Goal: Transaction & Acquisition: Obtain resource

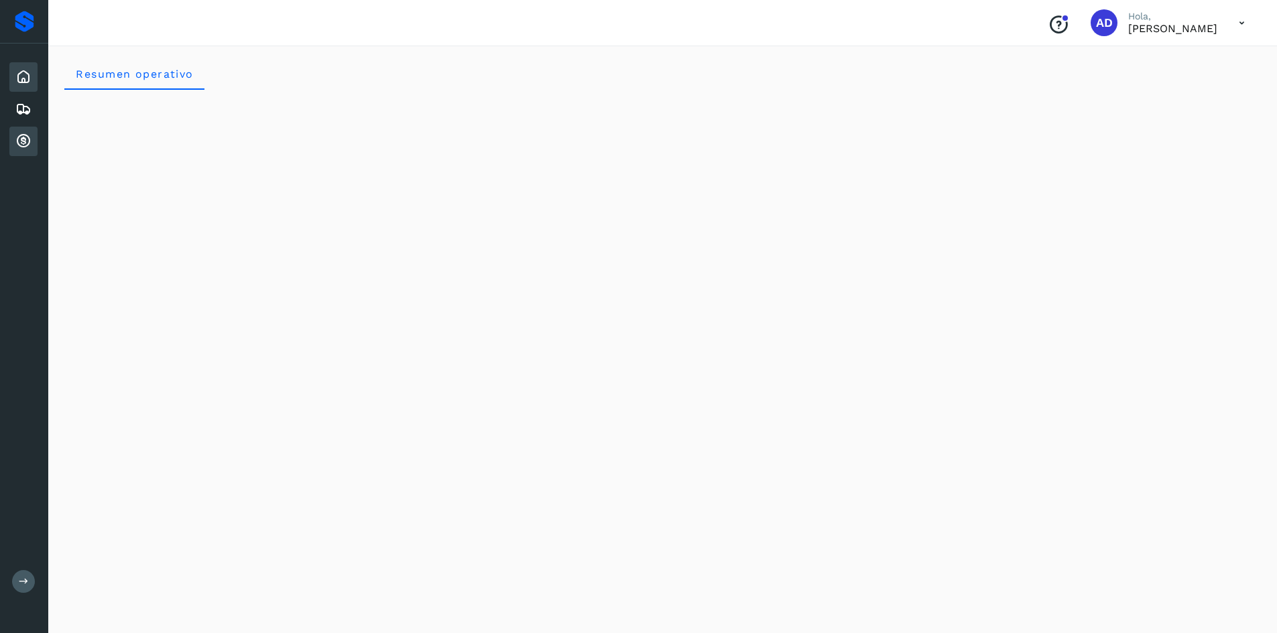
click at [23, 138] on icon at bounding box center [23, 141] width 16 height 16
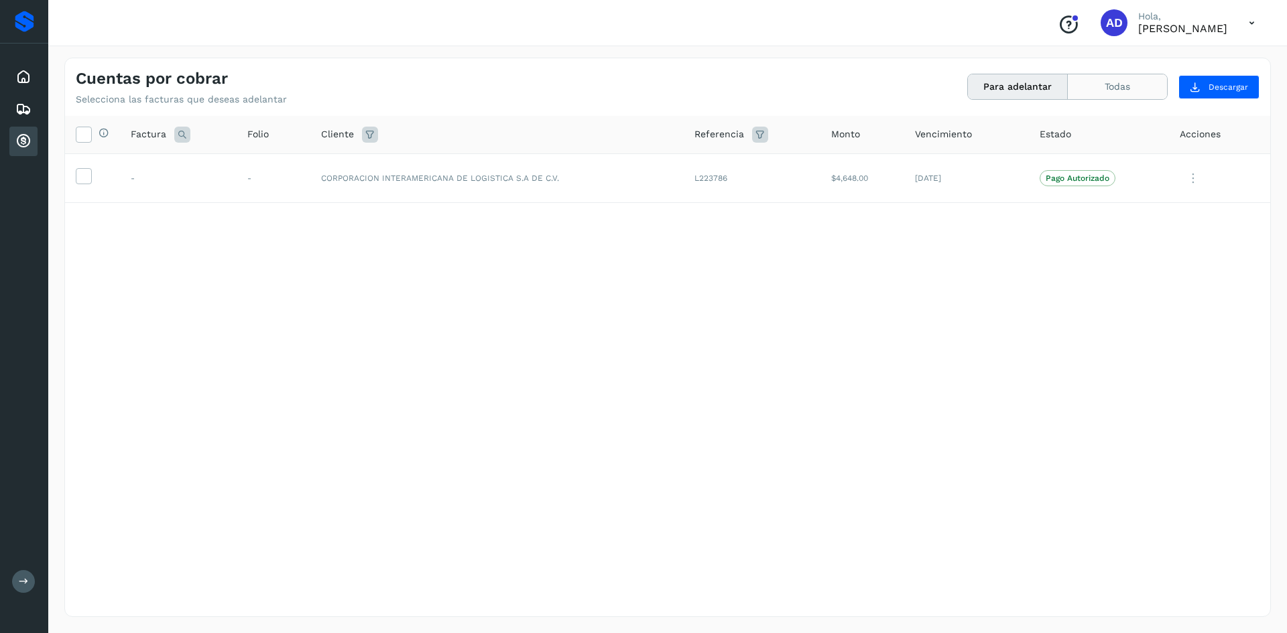
click at [1138, 86] on button "Todas" at bounding box center [1117, 86] width 99 height 25
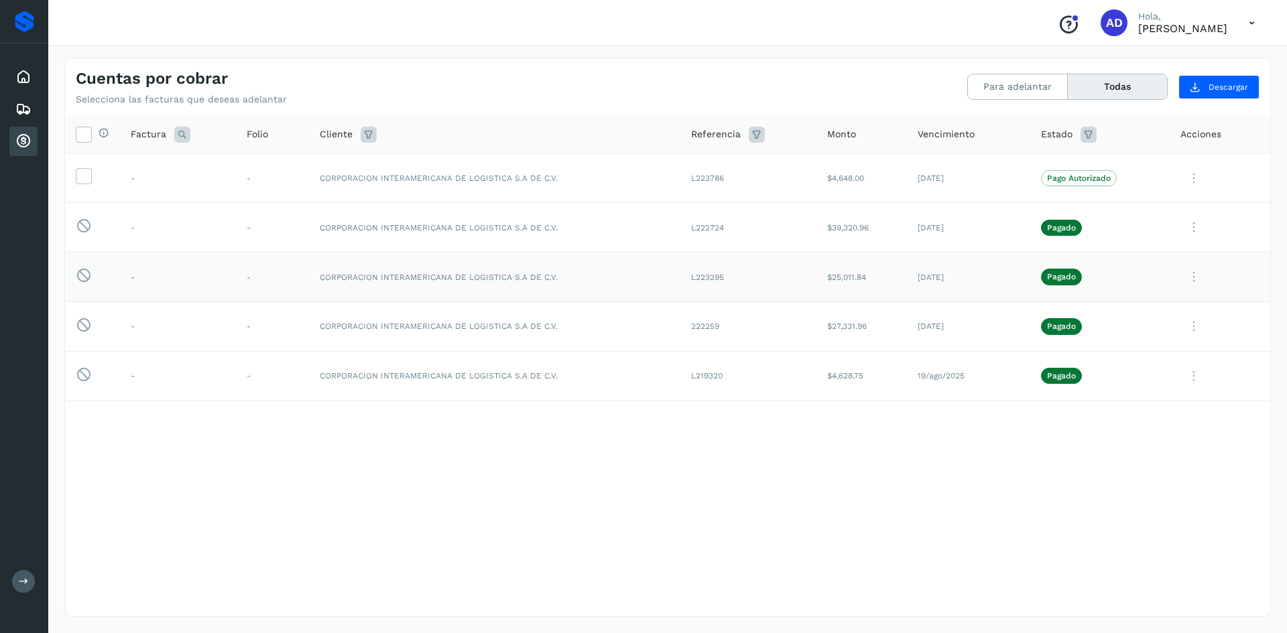
click at [1196, 285] on icon at bounding box center [1193, 276] width 27 height 27
click at [1168, 393] on button "CEP" at bounding box center [1179, 387] width 160 height 25
click at [1194, 225] on icon at bounding box center [1193, 227] width 27 height 27
click at [1152, 350] on button "CEP" at bounding box center [1179, 338] width 160 height 25
click at [1196, 224] on icon at bounding box center [1193, 227] width 27 height 27
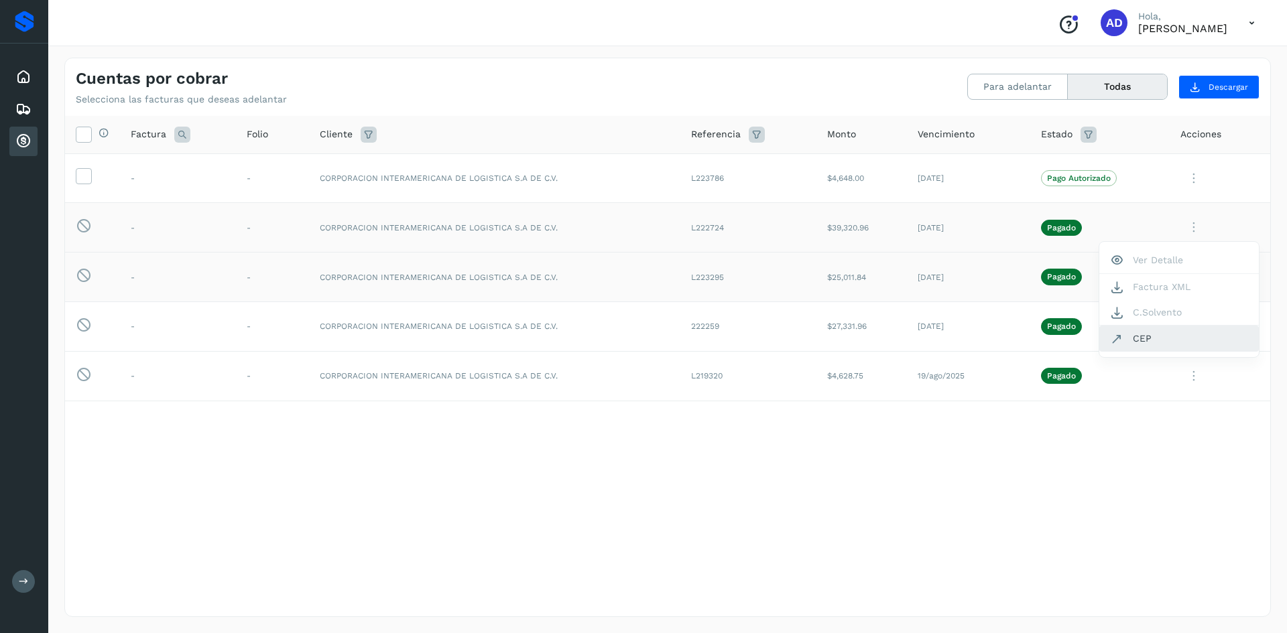
click at [1141, 346] on button "CEP" at bounding box center [1179, 338] width 160 height 25
click at [1184, 172] on icon at bounding box center [1193, 178] width 27 height 27
click at [1001, 77] on div at bounding box center [643, 316] width 1287 height 633
click at [978, 94] on button "Para adelantar" at bounding box center [1018, 86] width 100 height 25
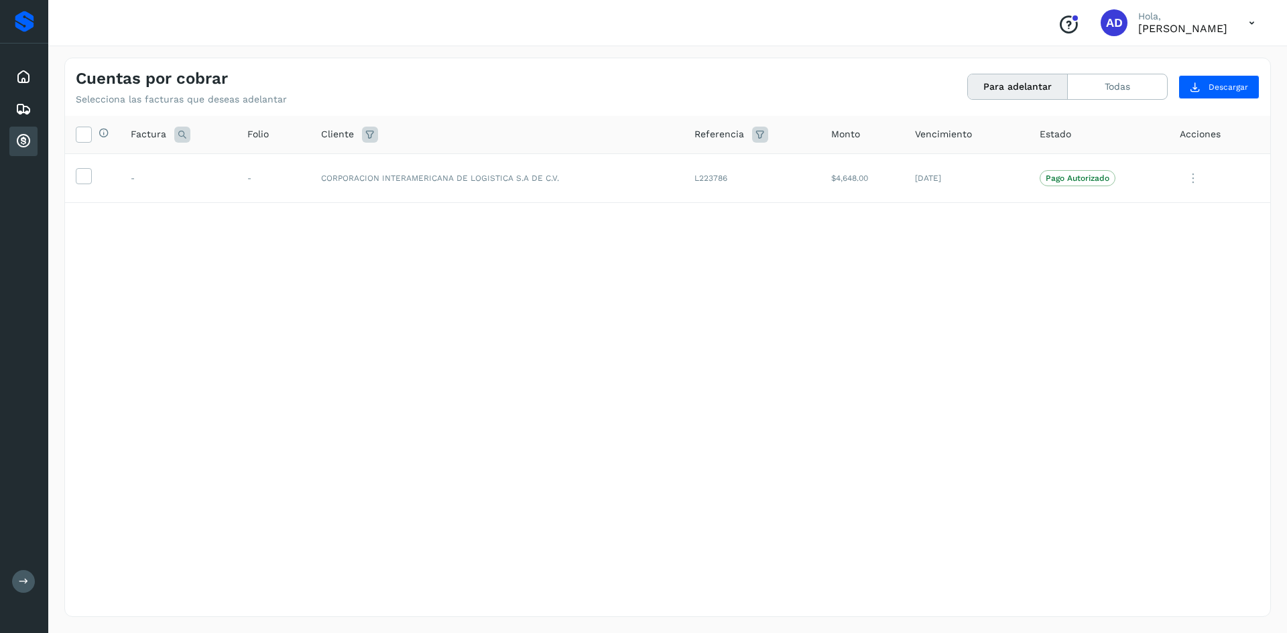
click at [222, 364] on div "Selecciona todas las facturas disponibles para adelanto Factura Folio Cliente R…" at bounding box center [667, 339] width 1205 height 446
click at [82, 175] on icon at bounding box center [83, 175] width 14 height 14
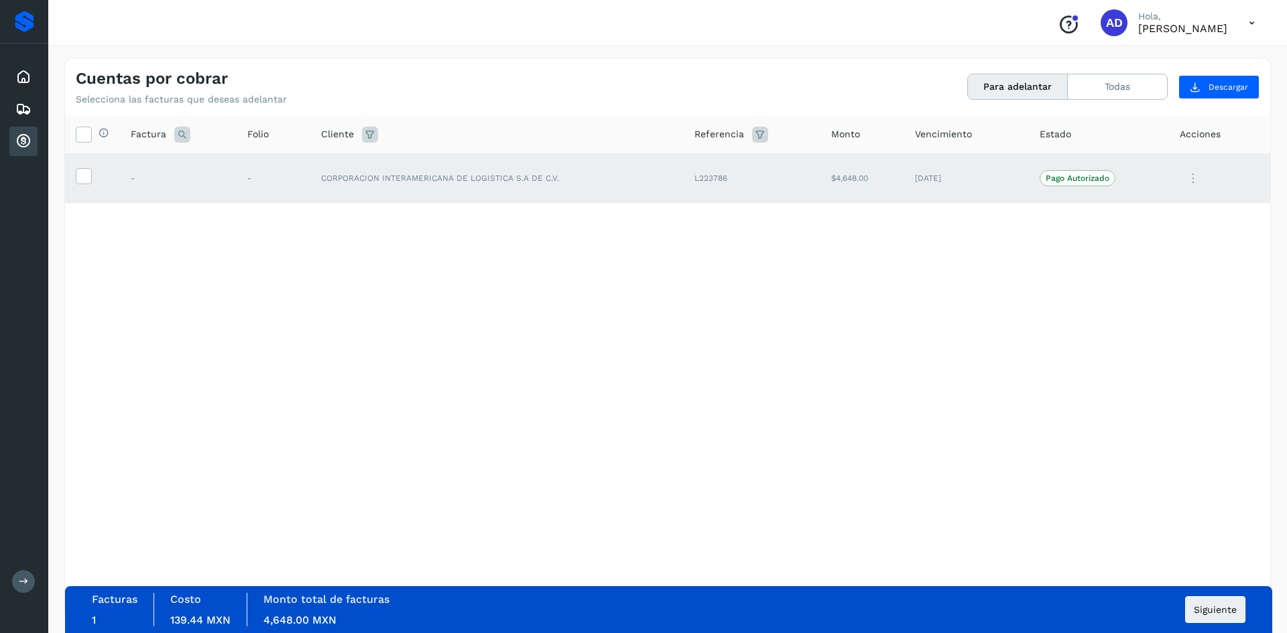
click at [1192, 180] on icon at bounding box center [1193, 178] width 27 height 27
click at [999, 258] on div at bounding box center [643, 316] width 1287 height 633
click at [991, 90] on button "Para adelantar" at bounding box center [1018, 86] width 100 height 25
click at [1223, 605] on span "Siguiente" at bounding box center [1215, 609] width 43 height 9
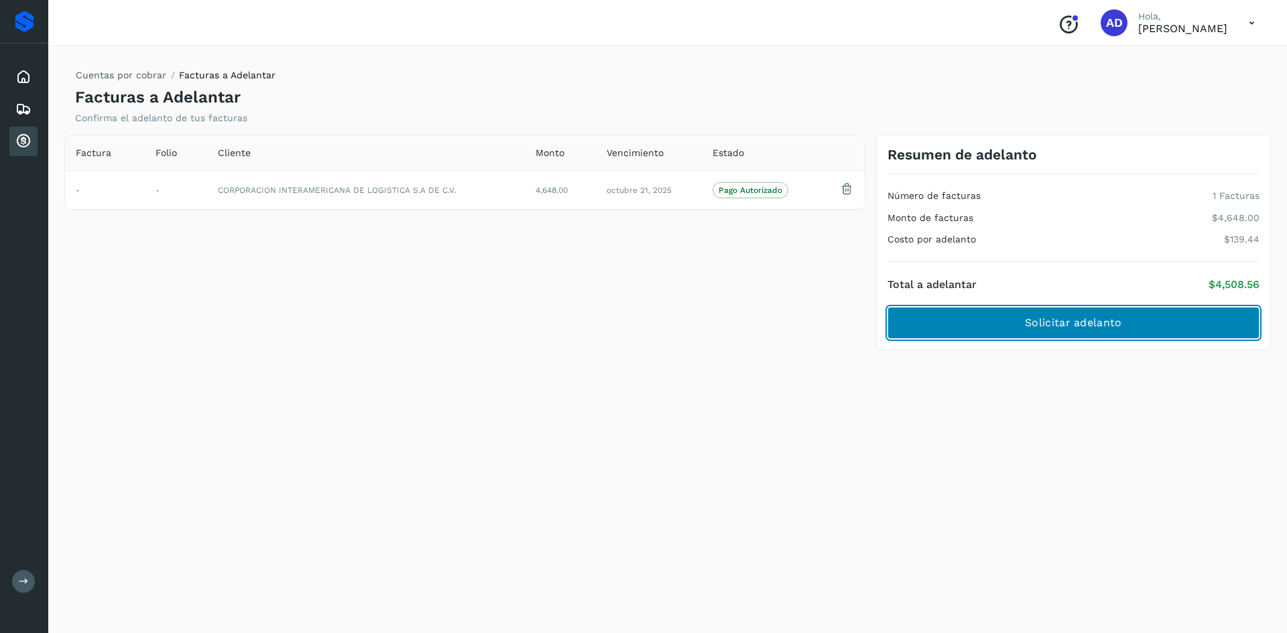
click at [1135, 328] on button "Solicitar adelanto" at bounding box center [1073, 323] width 372 height 32
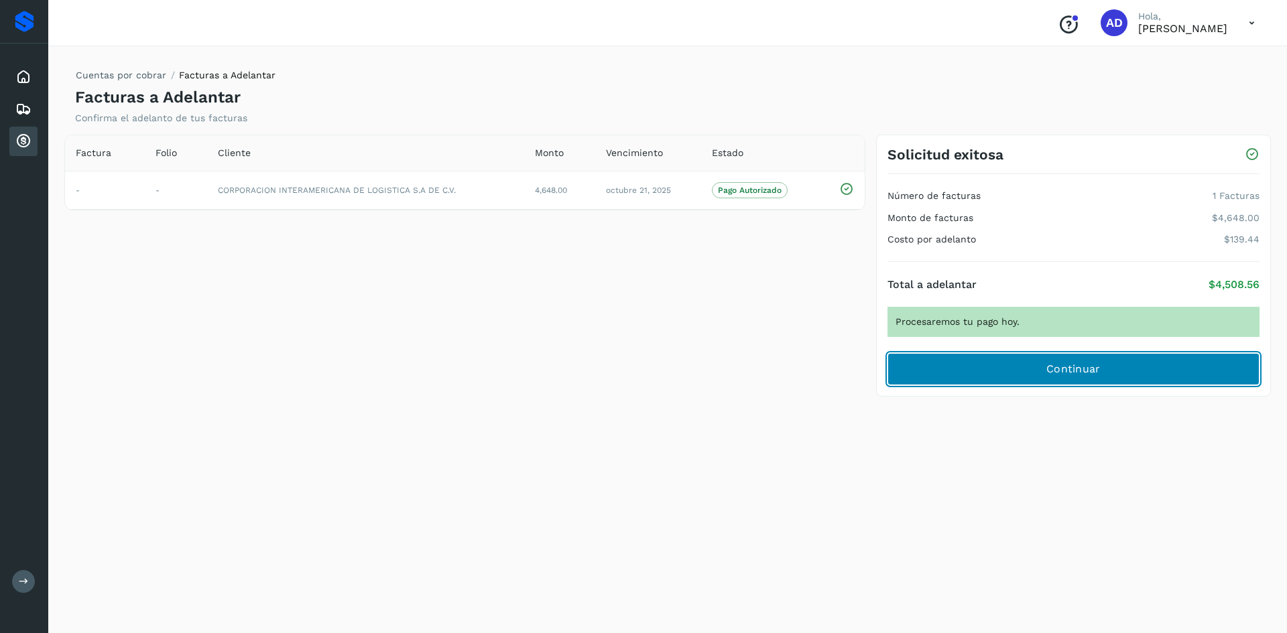
click at [1133, 375] on button "Continuar" at bounding box center [1073, 369] width 372 height 32
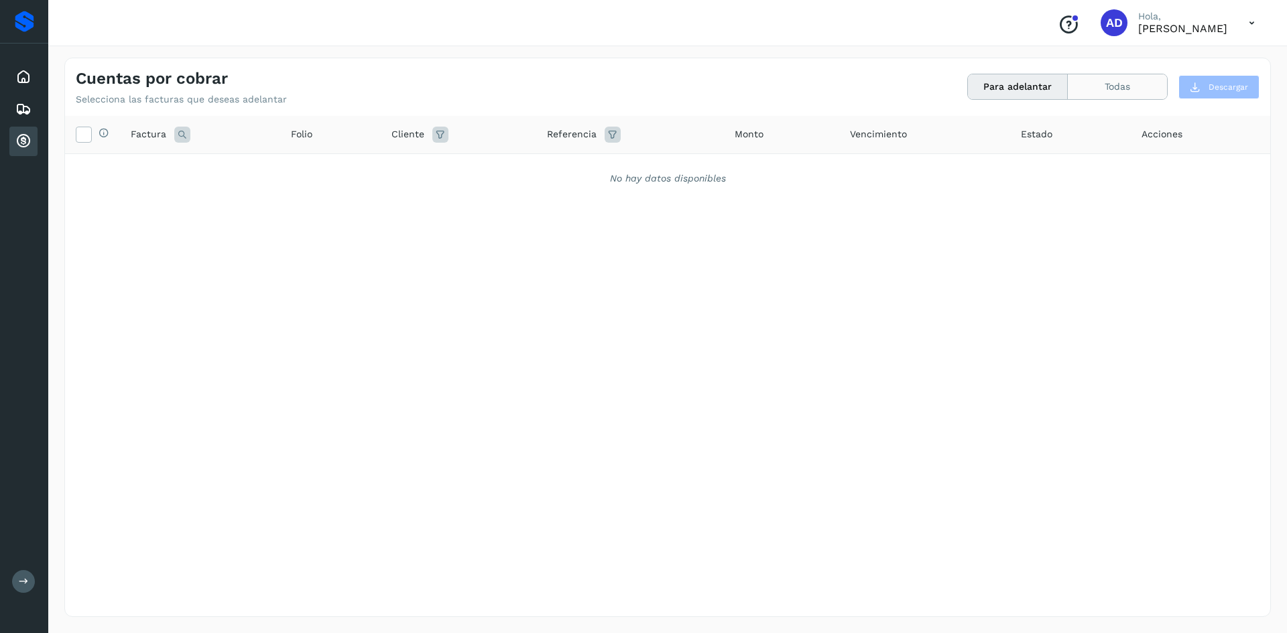
click at [1119, 84] on button "Todas" at bounding box center [1117, 86] width 99 height 25
